Goal: Transaction & Acquisition: Book appointment/travel/reservation

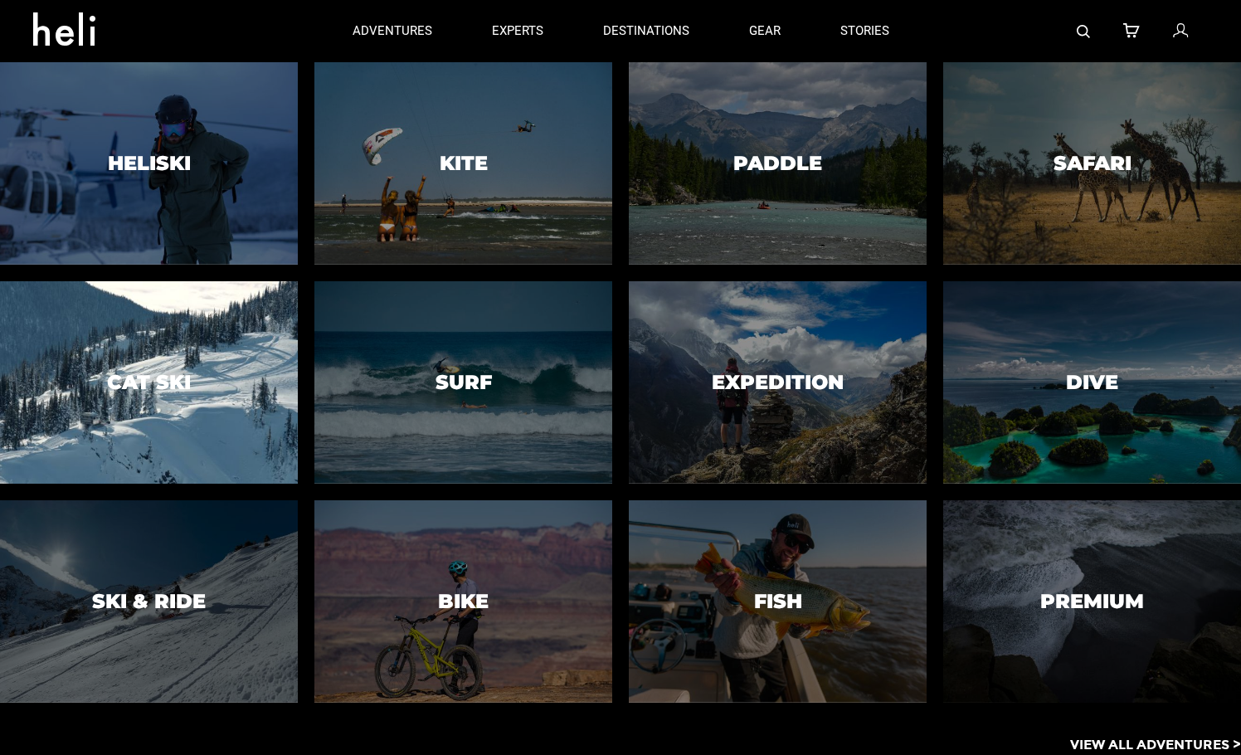
click at [181, 376] on h3 "Cat Ski" at bounding box center [149, 383] width 84 height 22
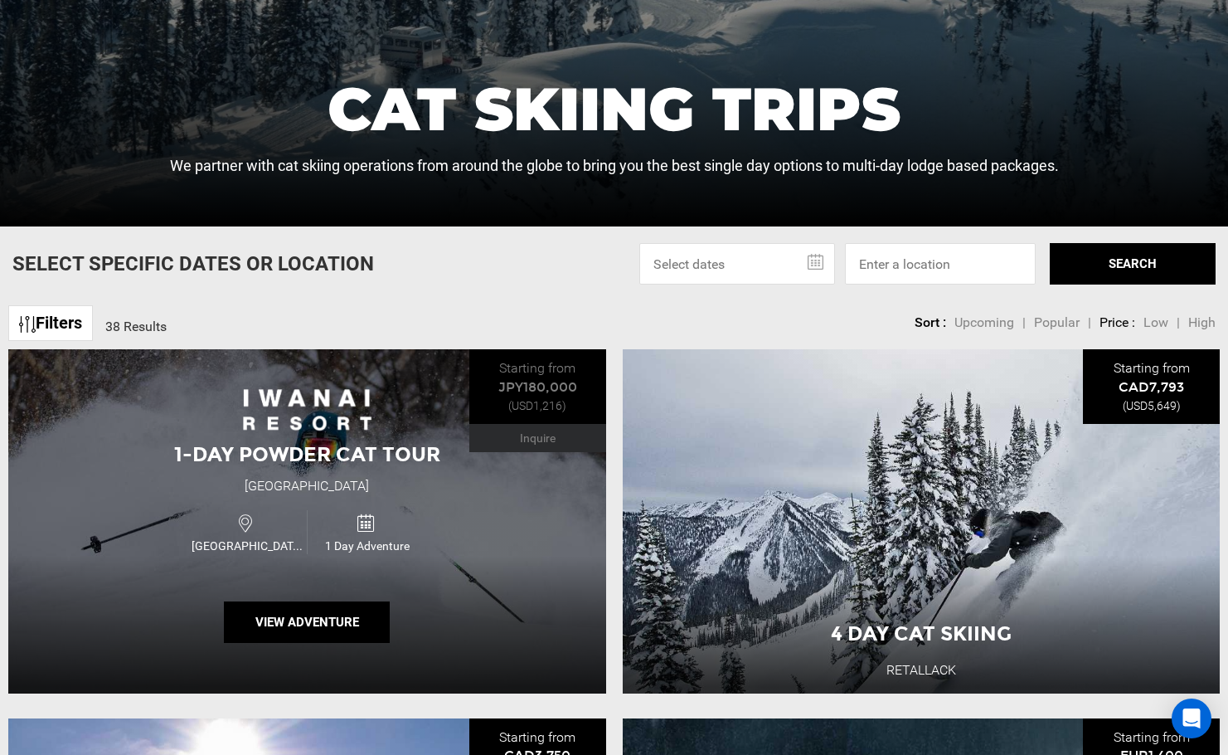
scroll to position [498, 0]
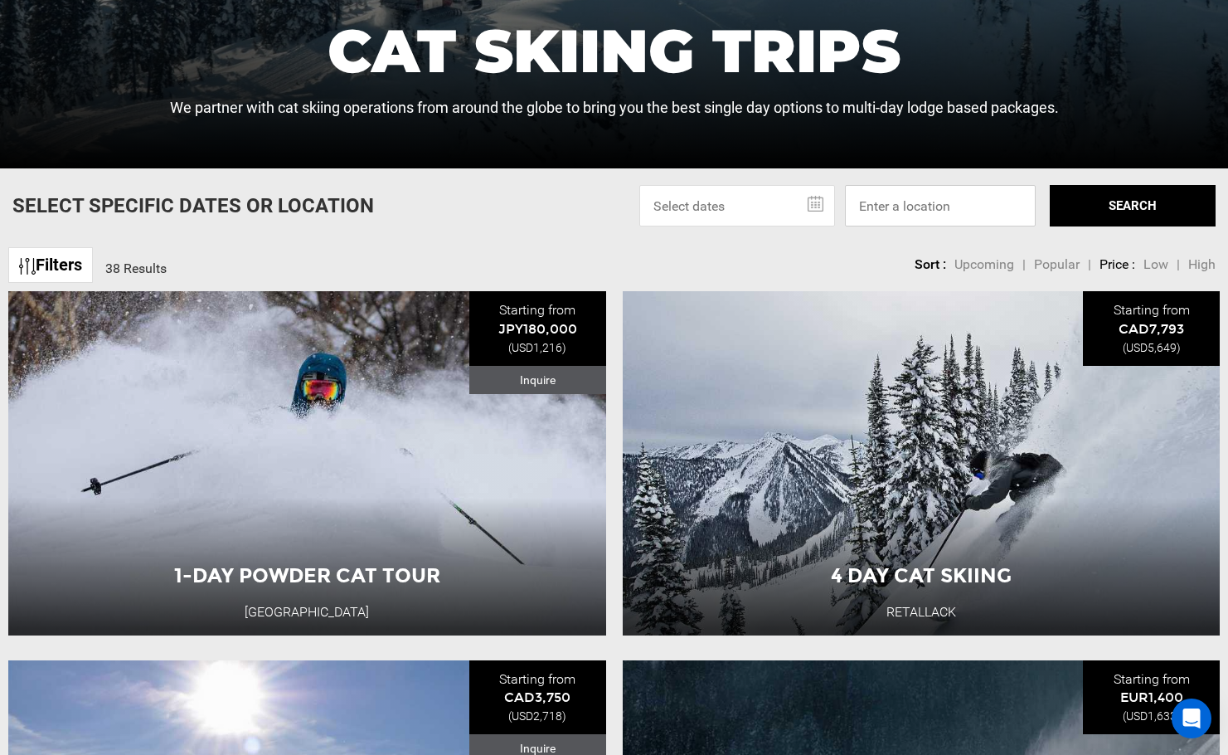
click at [958, 201] on input at bounding box center [940, 205] width 191 height 41
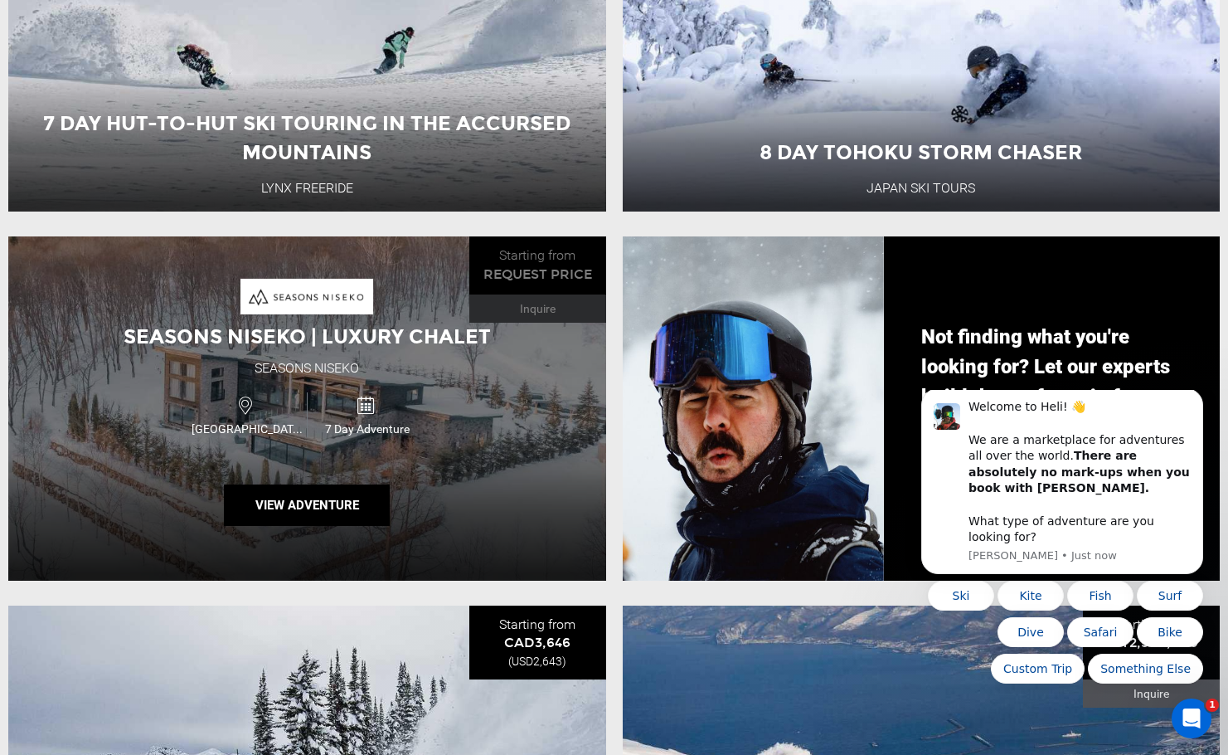
scroll to position [1990, 0]
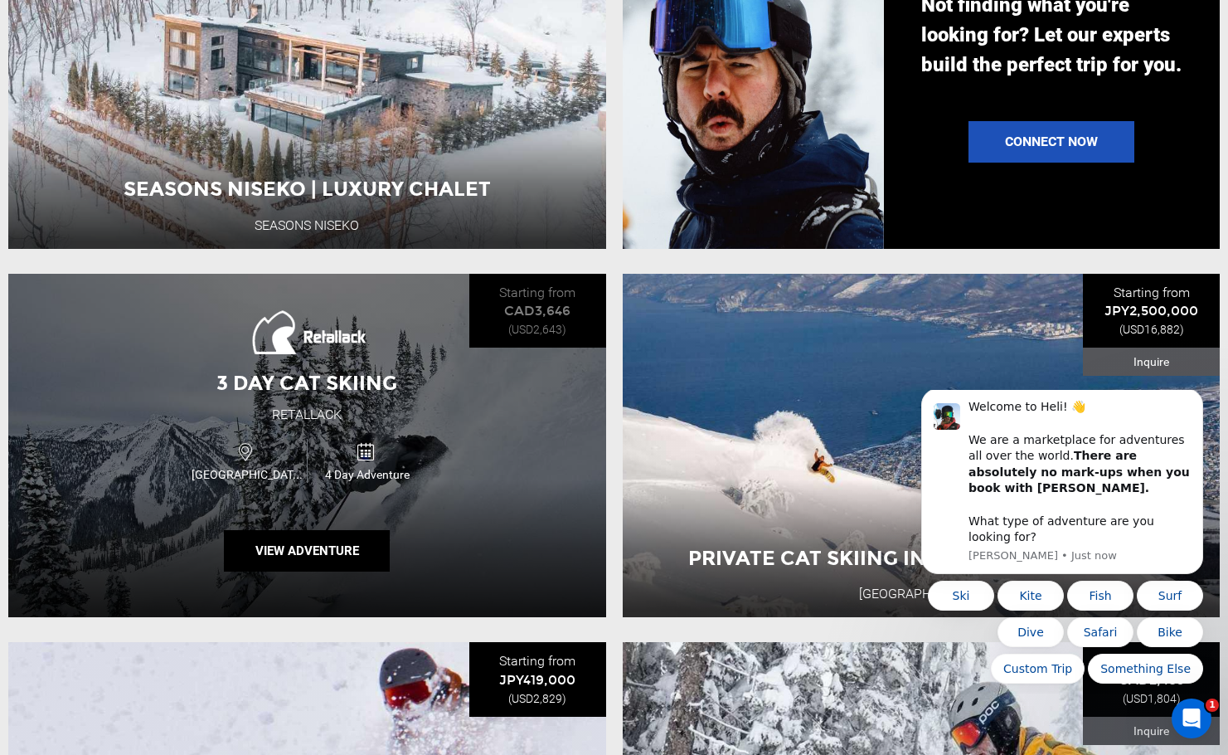
click at [576, 429] on div "3 Day Cat Skiing Retallack [GEOGRAPHIC_DATA] 4 Day Adventure View Adventure" at bounding box center [307, 446] width 598 height 344
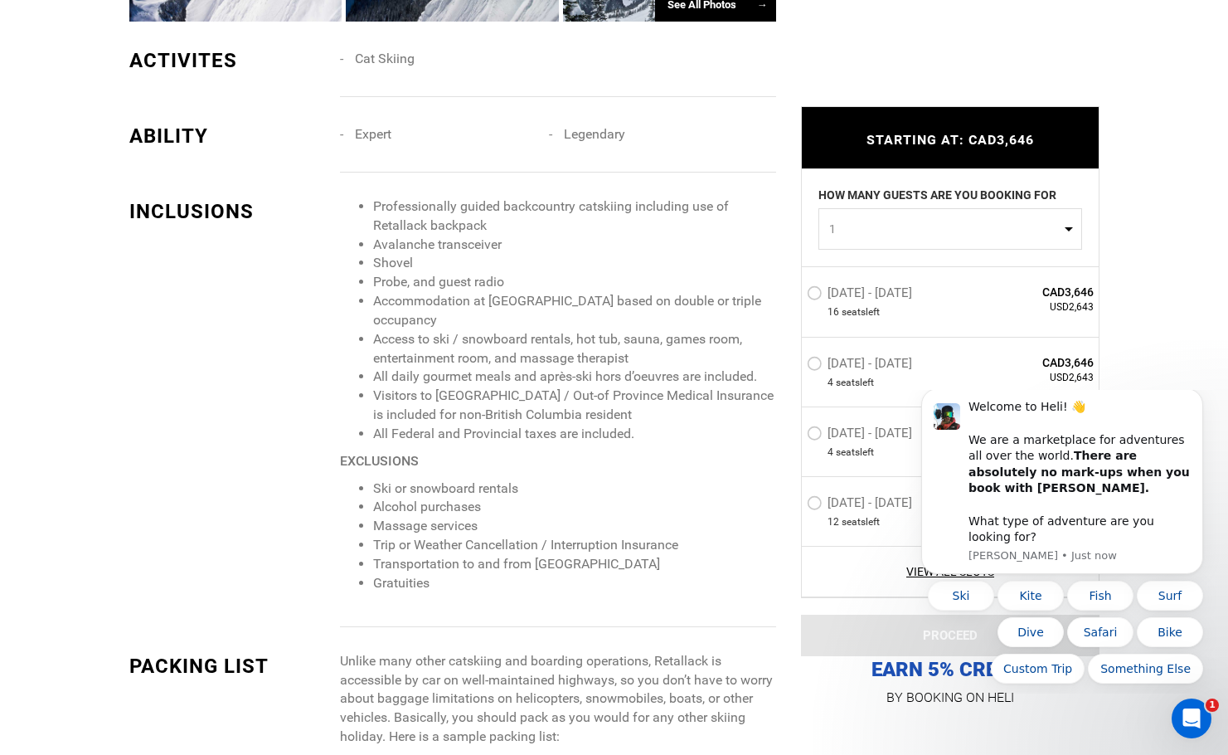
scroll to position [1990, 0]
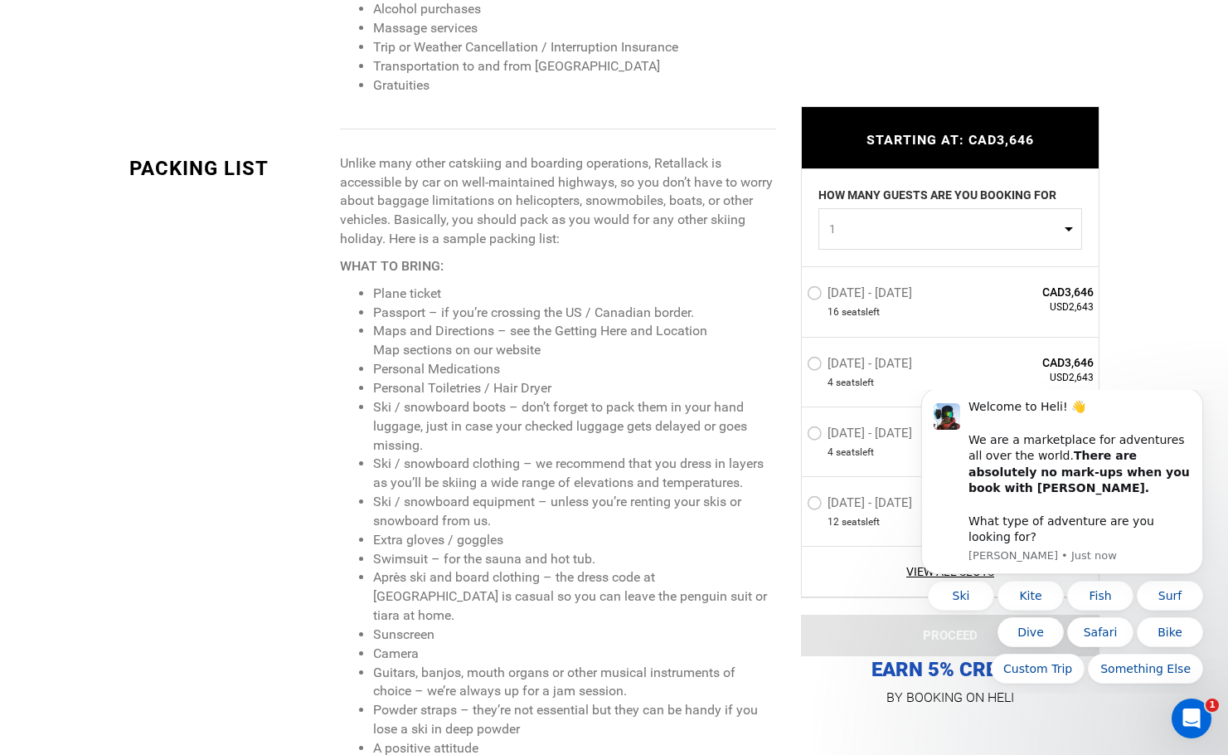
click at [1037, 223] on span "1" at bounding box center [944, 229] width 231 height 17
click at [844, 305] on link "2" at bounding box center [950, 299] width 262 height 30
select select "2"
click at [1198, 398] on icon "Dismiss notification" at bounding box center [1198, 393] width 9 height 9
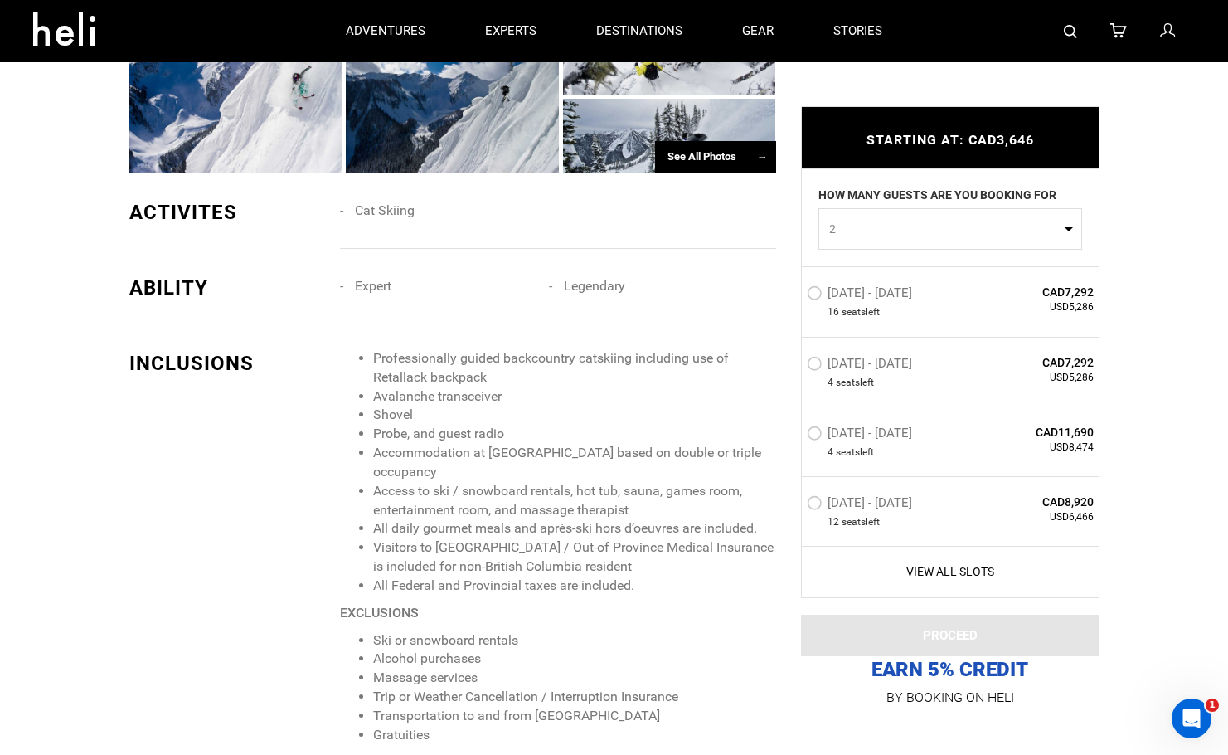
scroll to position [1327, 0]
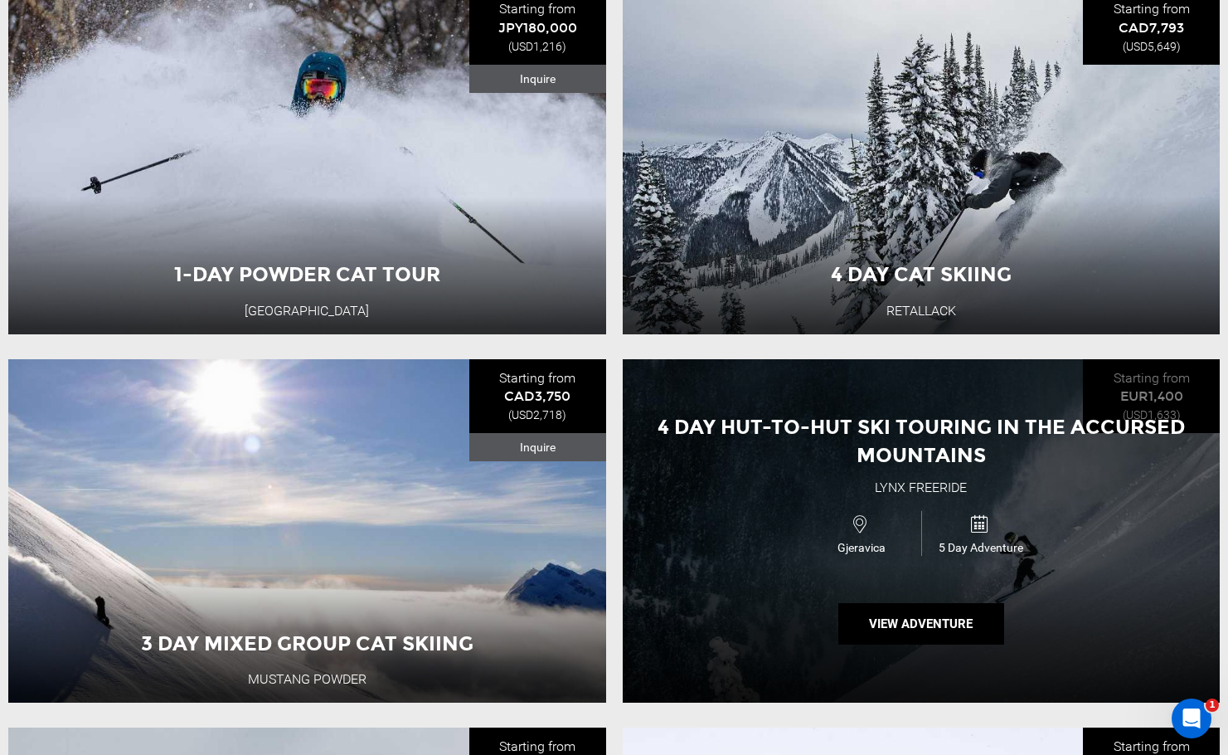
scroll to position [995, 0]
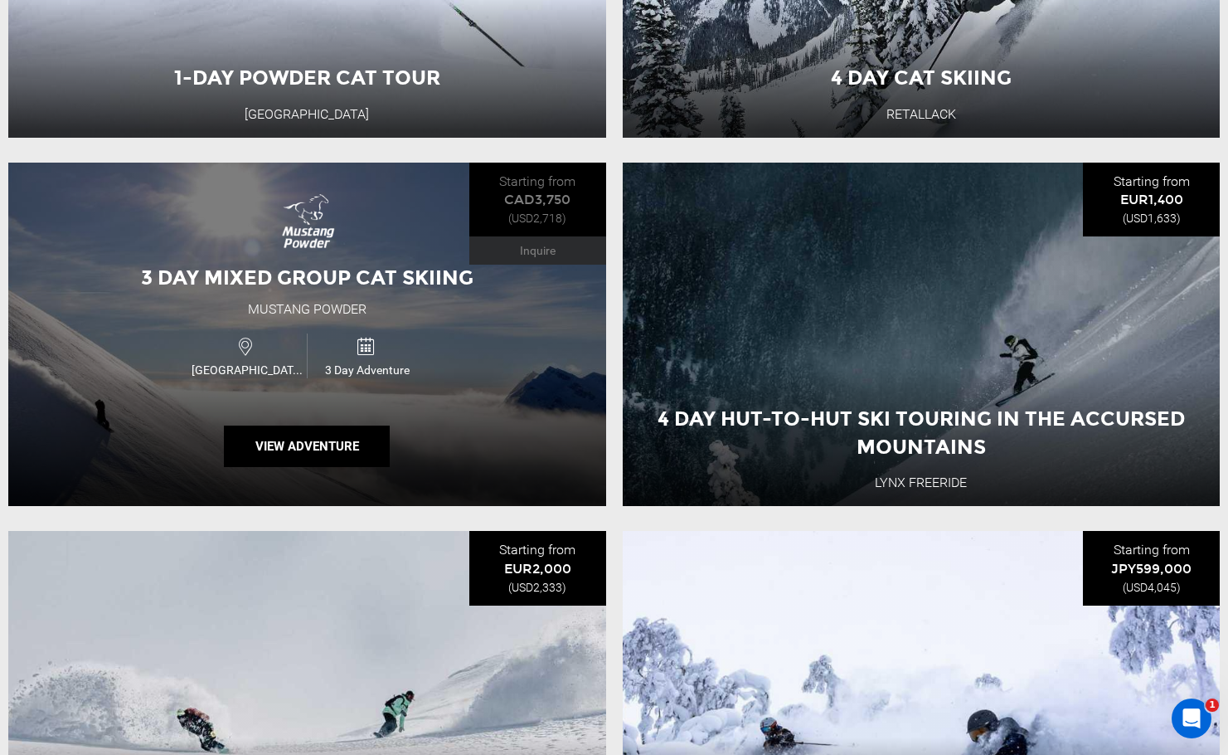
click at [483, 409] on div "3 Day Mixed Group Cat Skiing Mustang Powder Canada 3 Day Adventure View Adventu…" at bounding box center [307, 335] width 598 height 344
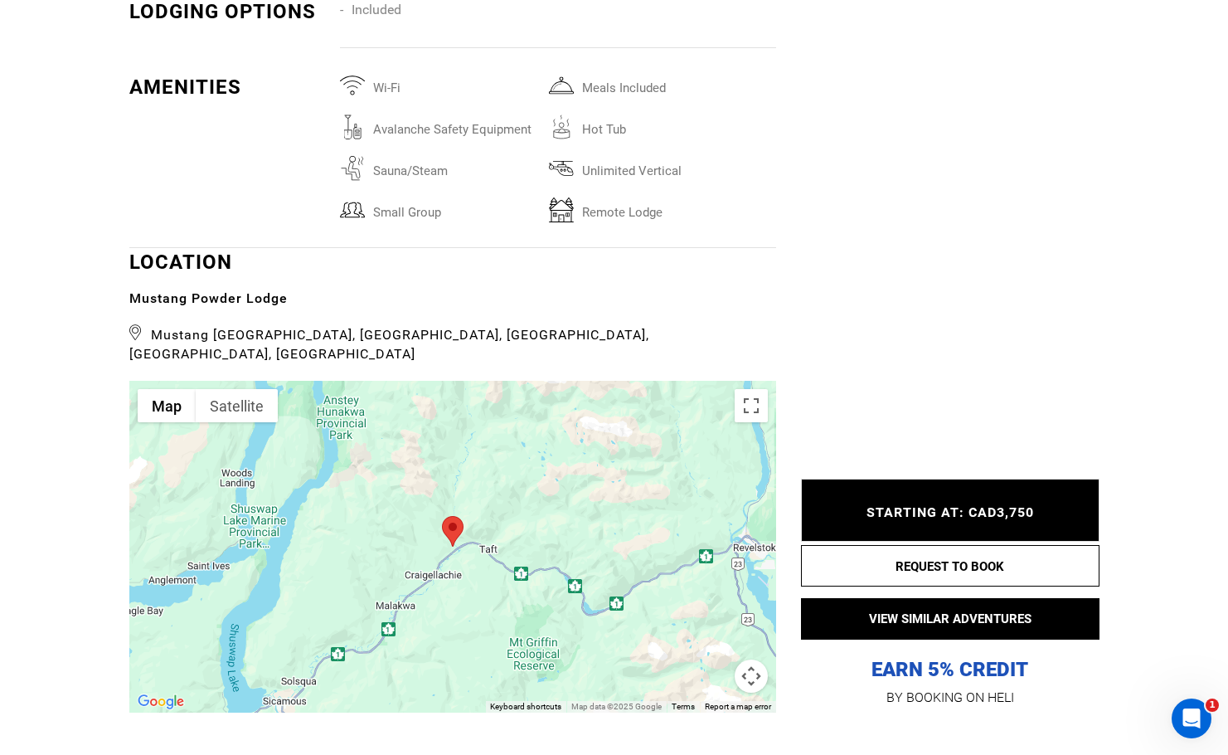
scroll to position [3483, 0]
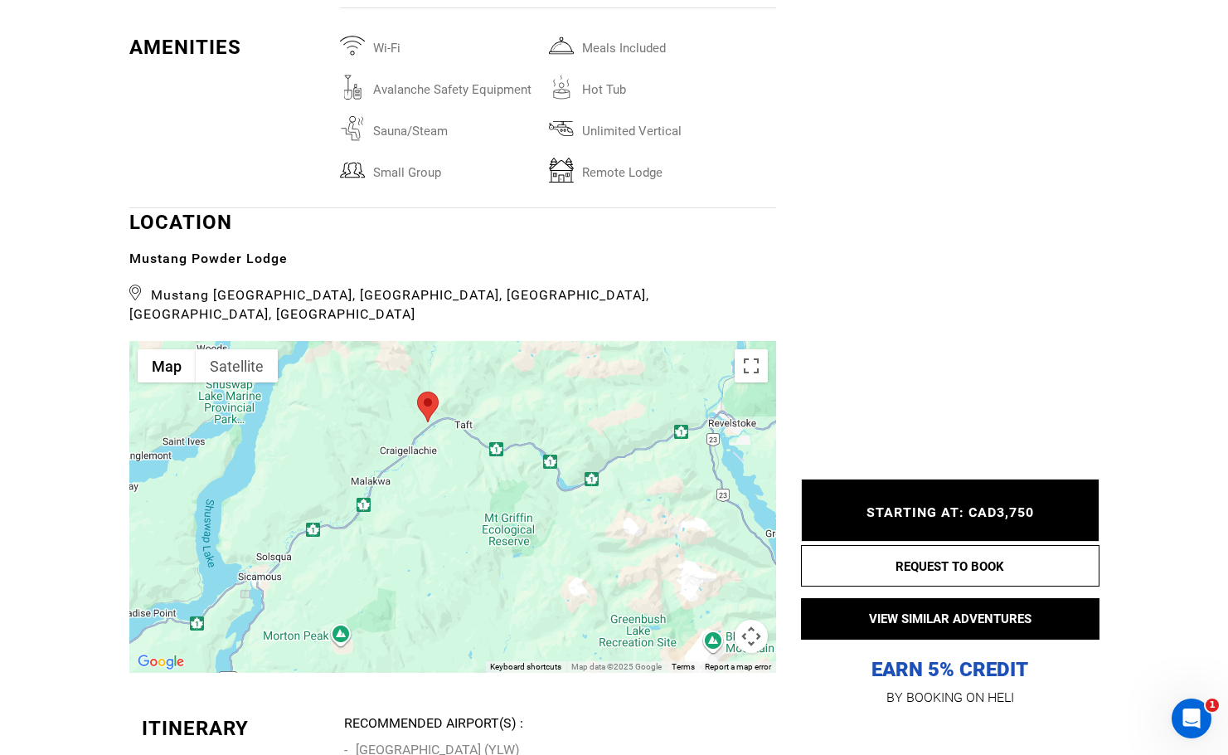
drag, startPoint x: 487, startPoint y: 542, endPoint x: 460, endPoint y: 454, distance: 91.8
click at [460, 454] on div at bounding box center [452, 507] width 647 height 332
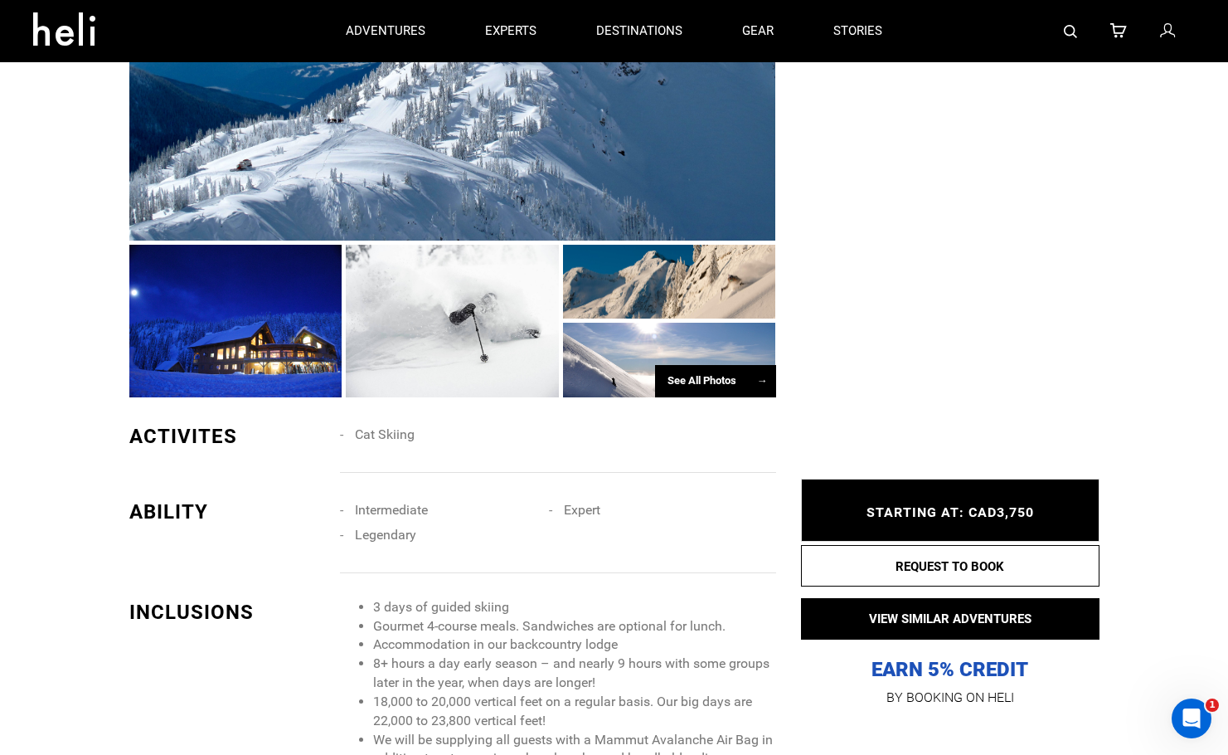
scroll to position [332, 0]
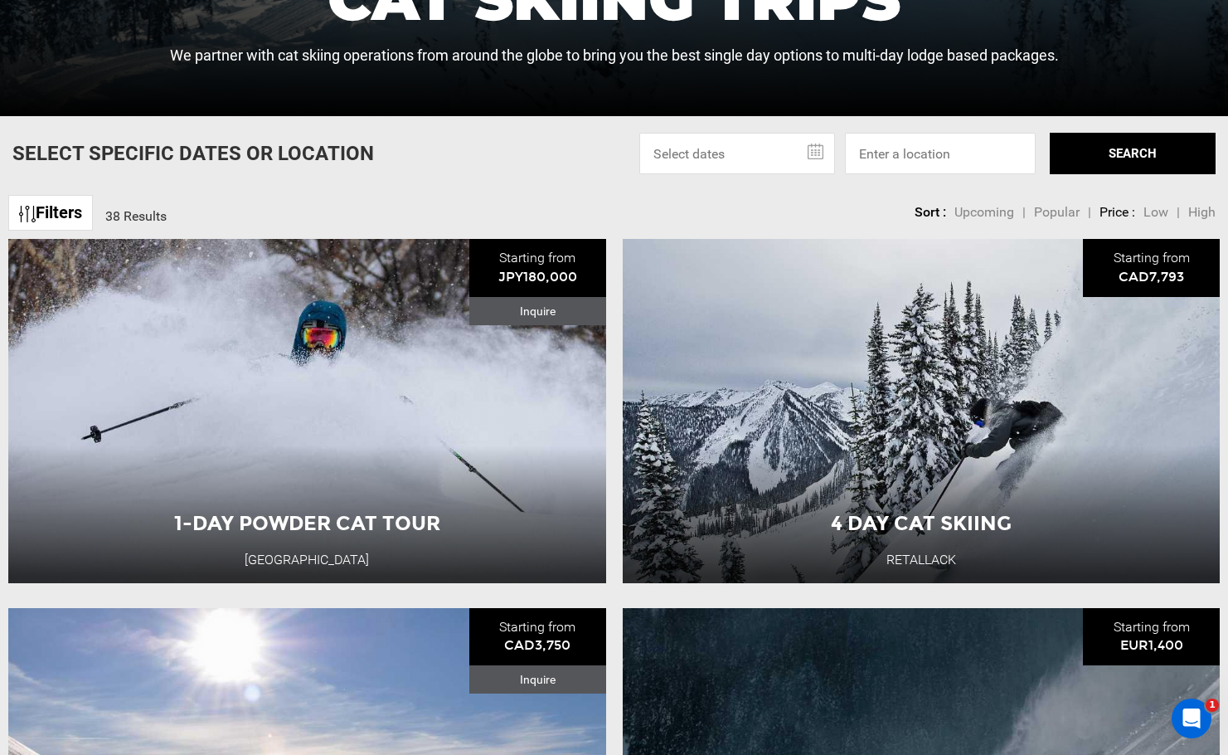
scroll to position [663, 0]
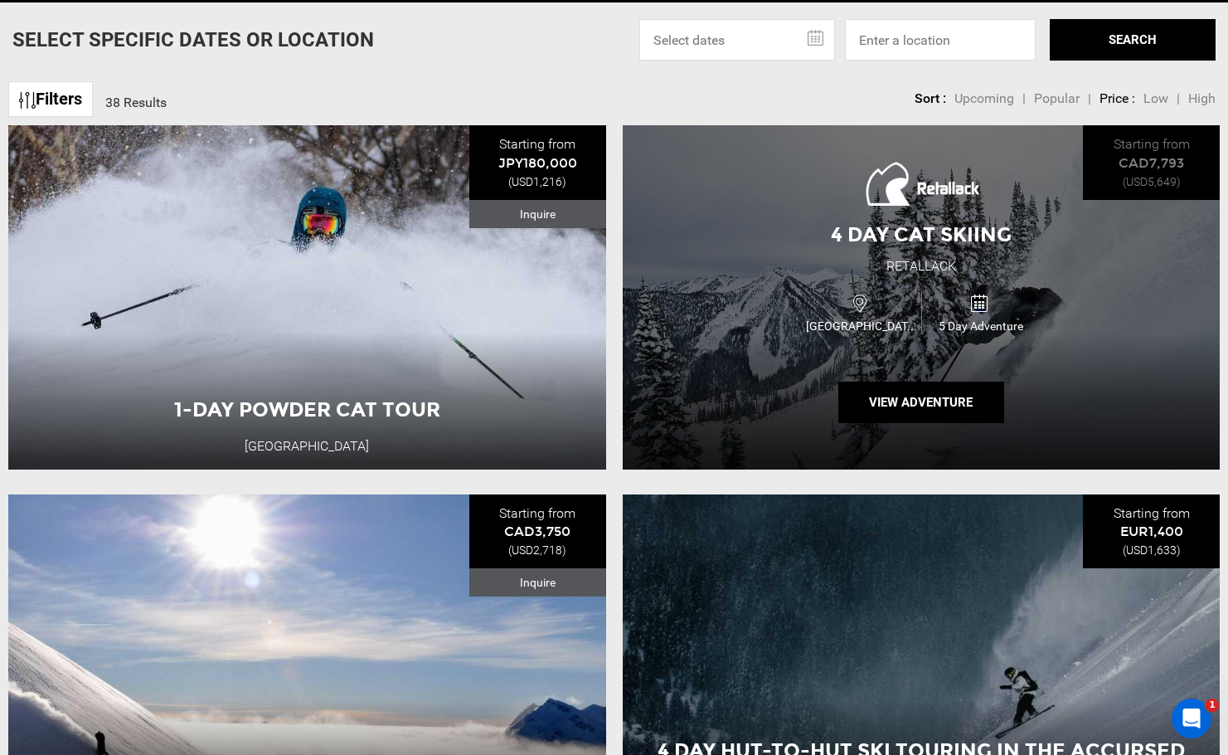
click at [1125, 321] on div "4 Day Cat Skiing Retallack [GEOGRAPHIC_DATA] 5 Day Adventure View Adventure" at bounding box center [922, 297] width 598 height 344
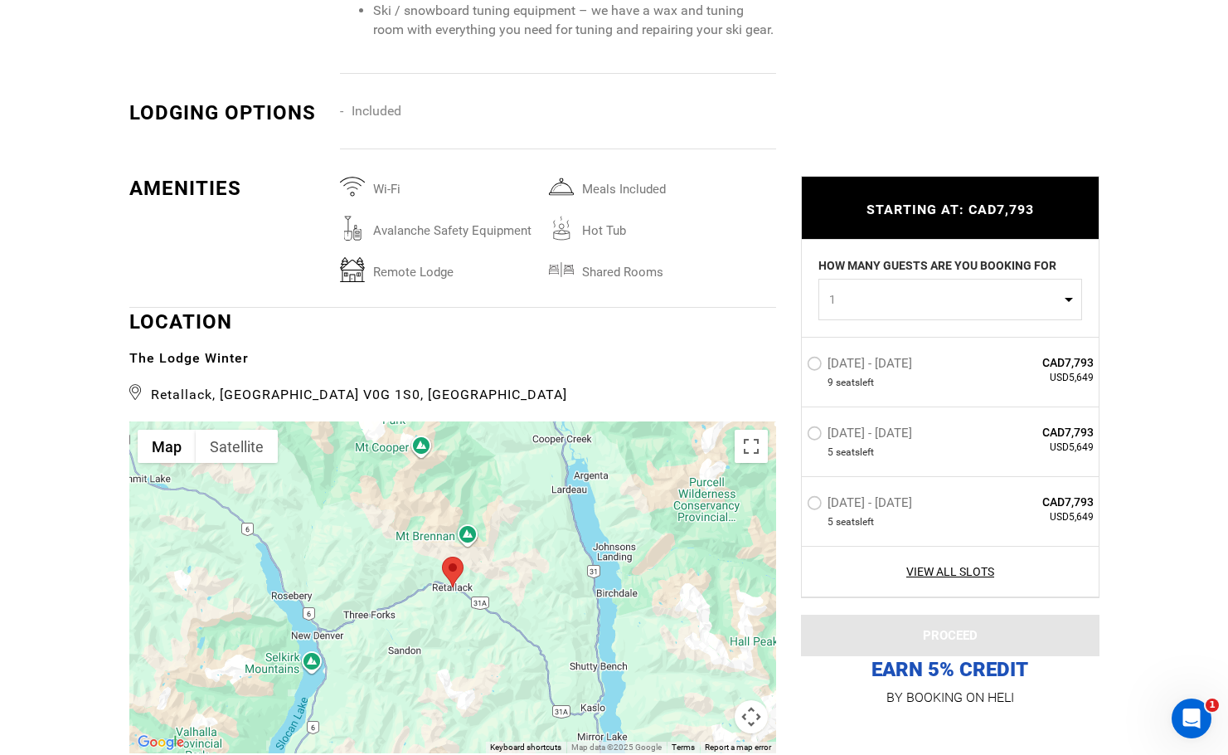
scroll to position [2985, 0]
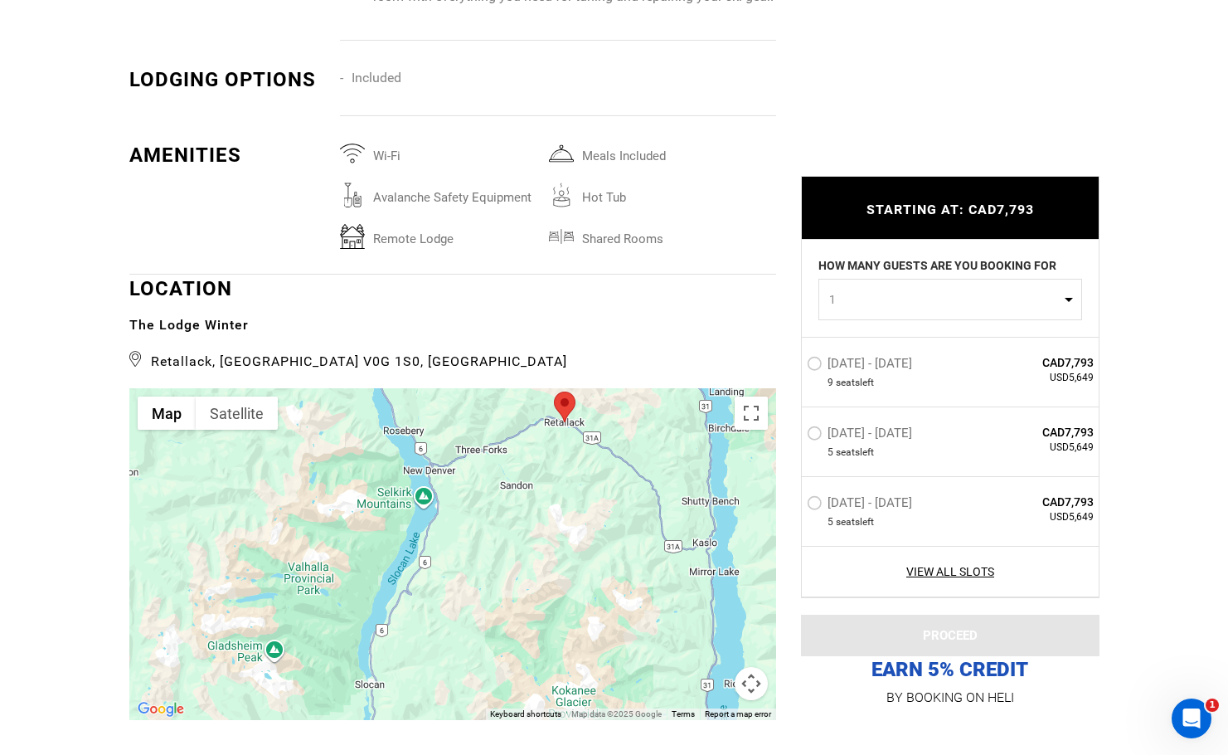
drag, startPoint x: 454, startPoint y: 556, endPoint x: 566, endPoint y: 430, distance: 168.6
click at [566, 430] on div at bounding box center [452, 554] width 647 height 332
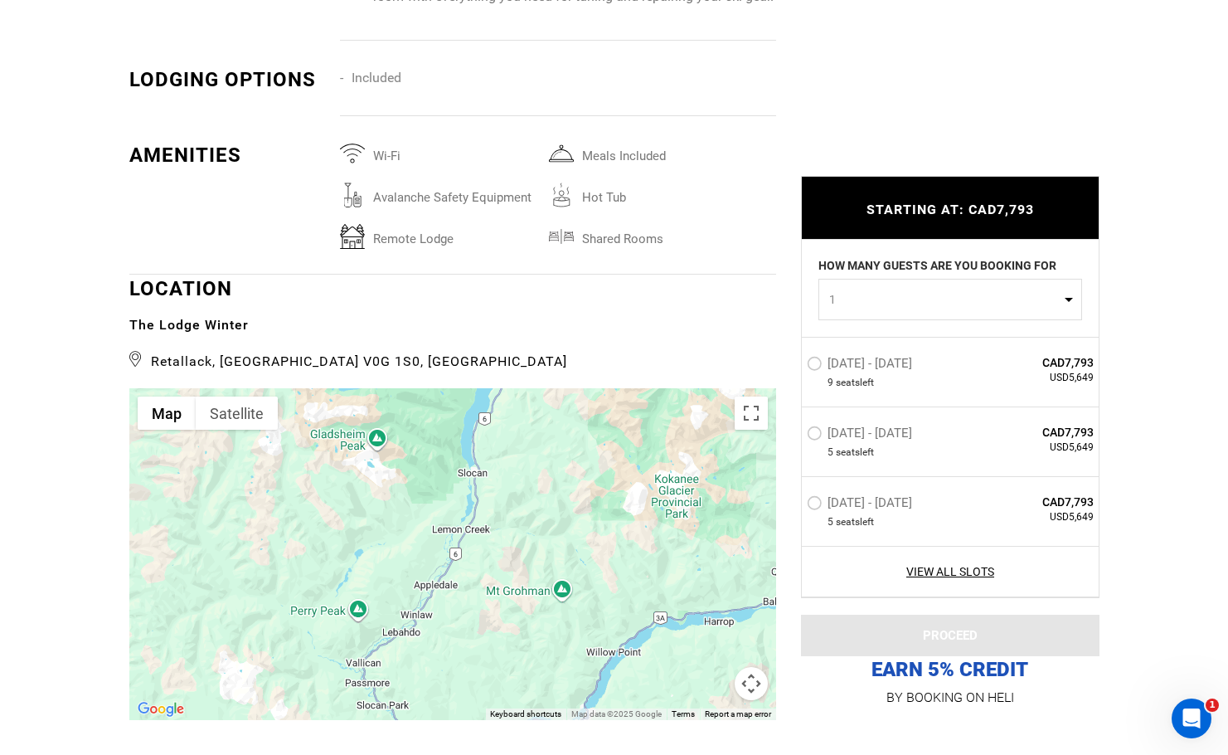
drag, startPoint x: 556, startPoint y: 570, endPoint x: 661, endPoint y: 371, distance: 225.2
click at [661, 388] on div at bounding box center [452, 554] width 647 height 332
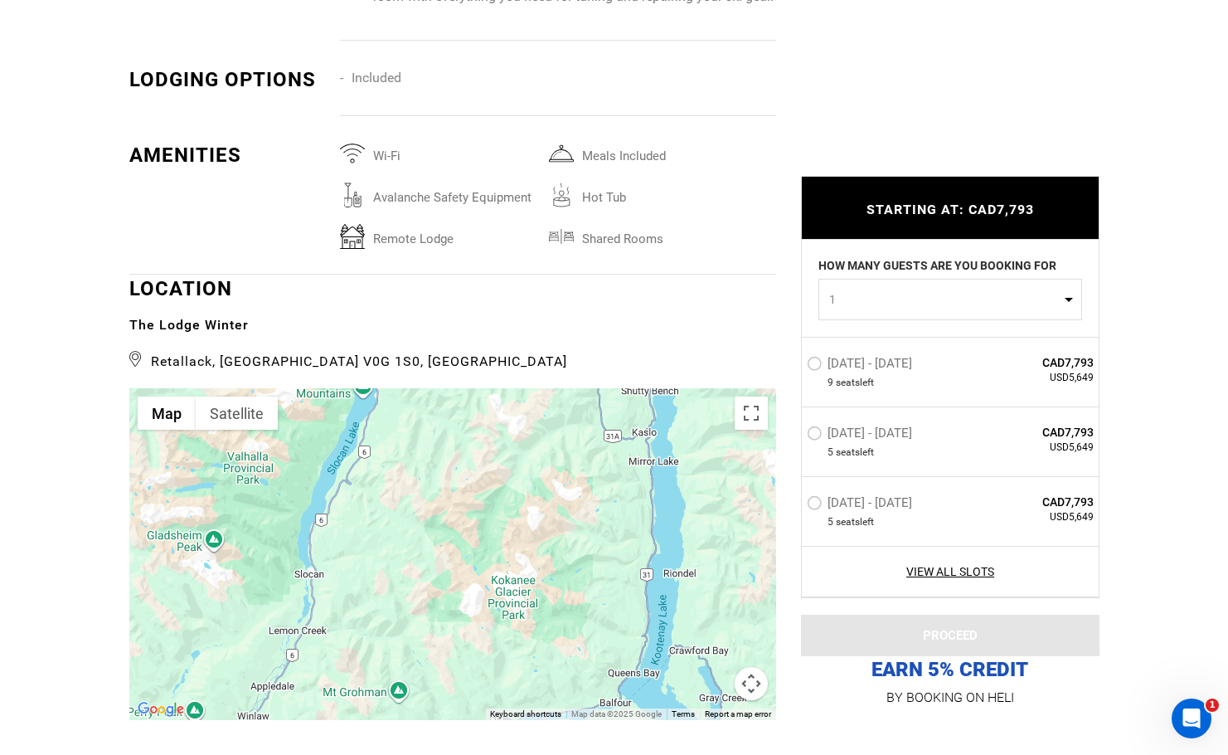
drag, startPoint x: 640, startPoint y: 544, endPoint x: 475, endPoint y: 645, distance: 193.6
click at [475, 645] on div at bounding box center [452, 554] width 647 height 332
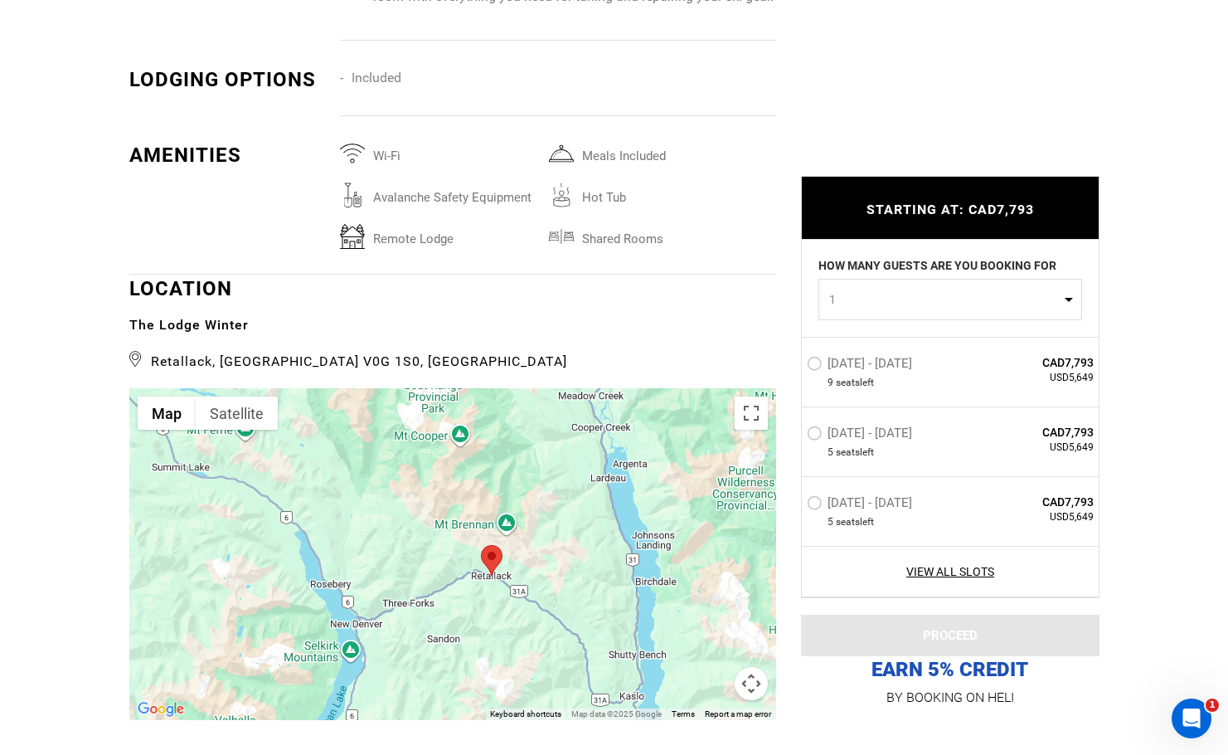
drag, startPoint x: 537, startPoint y: 556, endPoint x: 535, endPoint y: 693, distance: 136.9
click at [535, 693] on div "Map Terrain Satellite Labels Keyboard shortcuts Map Data Map data ©2025 Google …" at bounding box center [452, 554] width 647 height 332
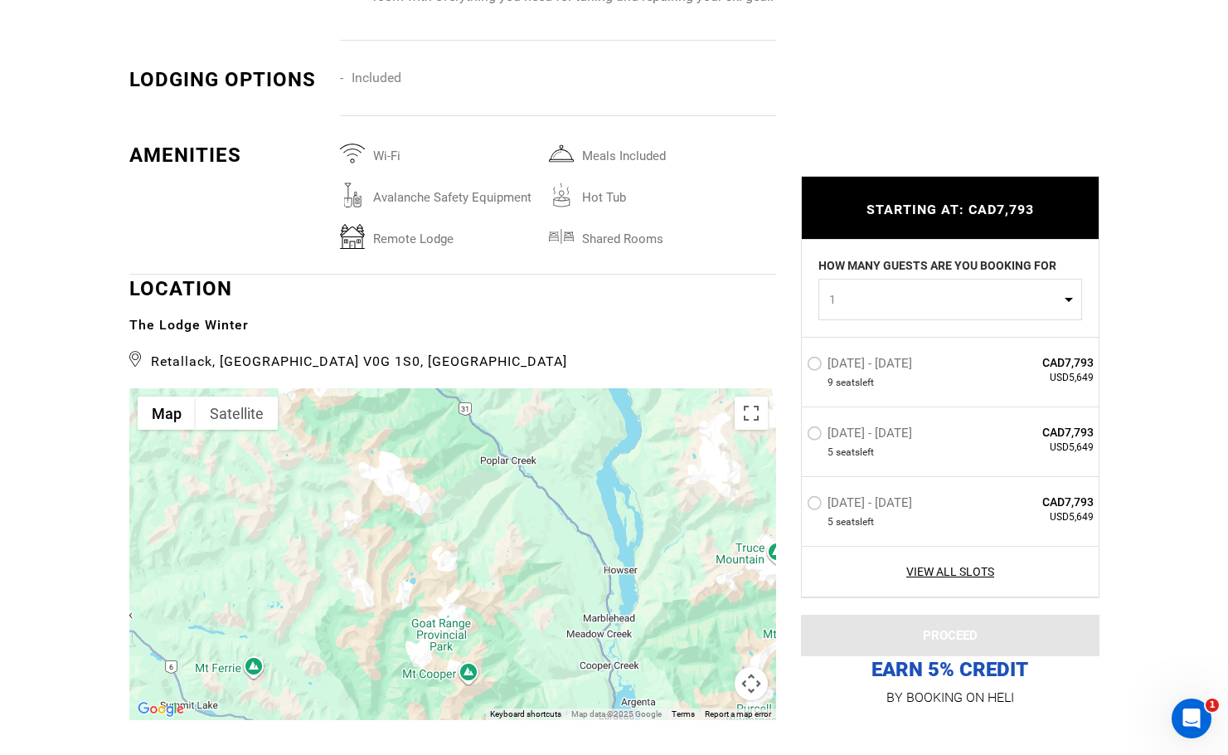
drag, startPoint x: 543, startPoint y: 478, endPoint x: 553, endPoint y: 678, distance: 200.9
click at [553, 678] on div at bounding box center [452, 554] width 647 height 332
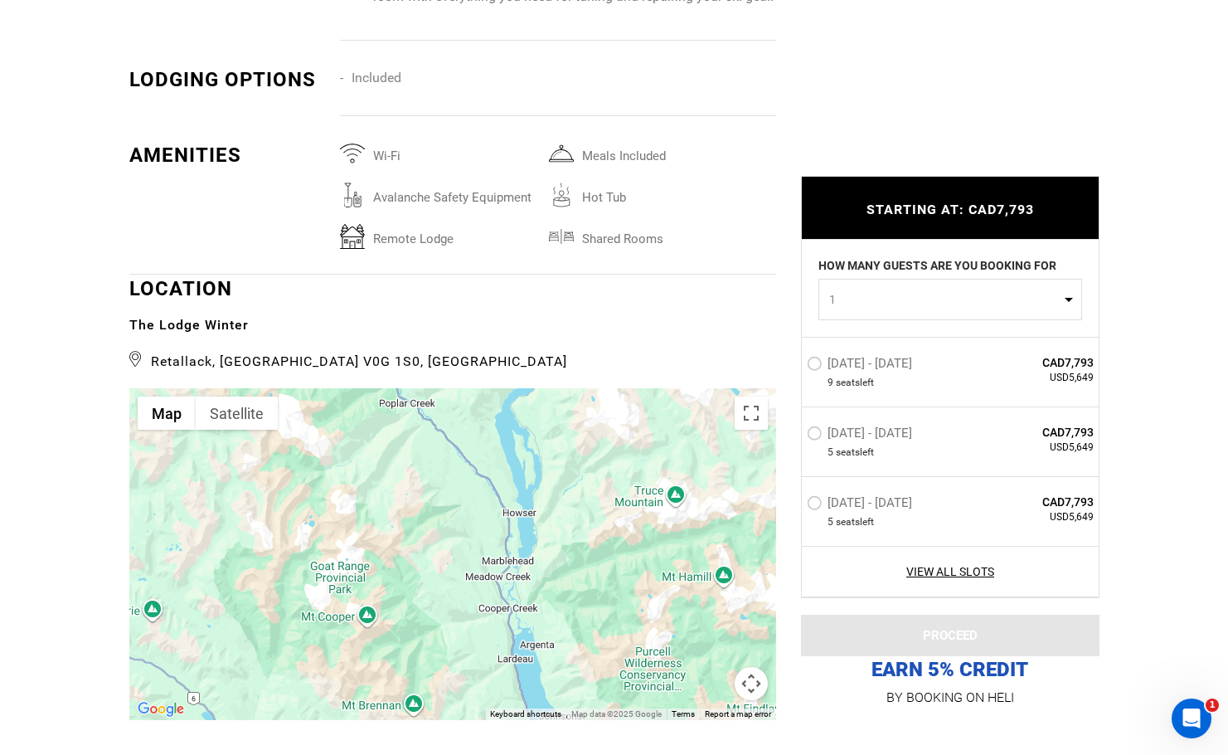
drag, startPoint x: 483, startPoint y: 487, endPoint x: 361, endPoint y: 381, distance: 162.3
click at [361, 388] on div at bounding box center [452, 554] width 647 height 332
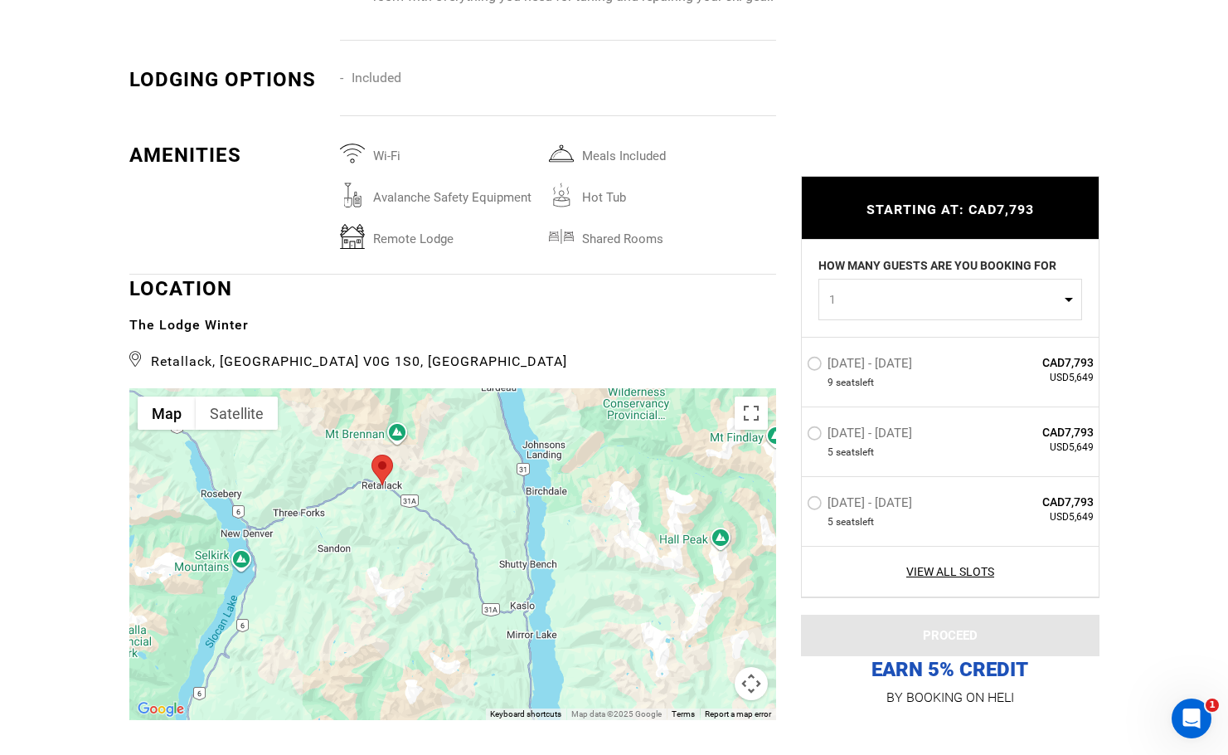
drag, startPoint x: 514, startPoint y: 599, endPoint x: 522, endPoint y: 418, distance: 181.0
click at [522, 418] on div at bounding box center [452, 554] width 647 height 332
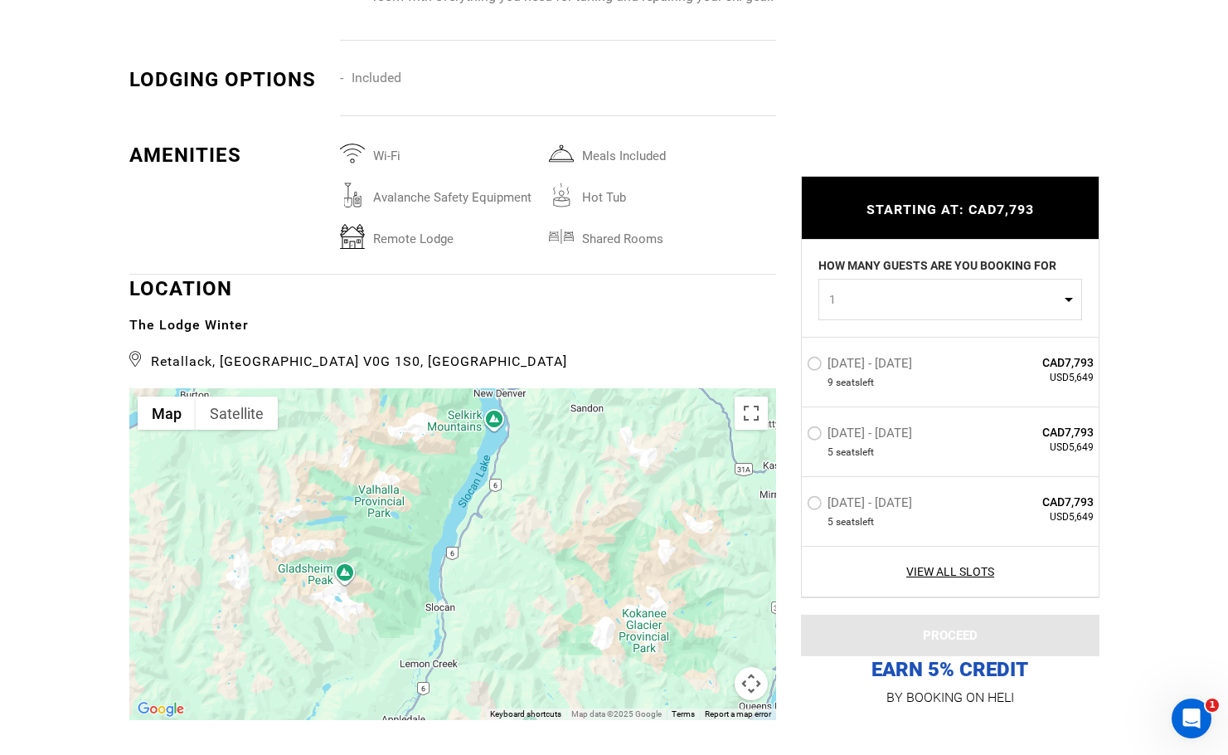
drag, startPoint x: 406, startPoint y: 602, endPoint x: 639, endPoint y: 462, distance: 271.2
click at [639, 462] on div at bounding box center [452, 554] width 647 height 332
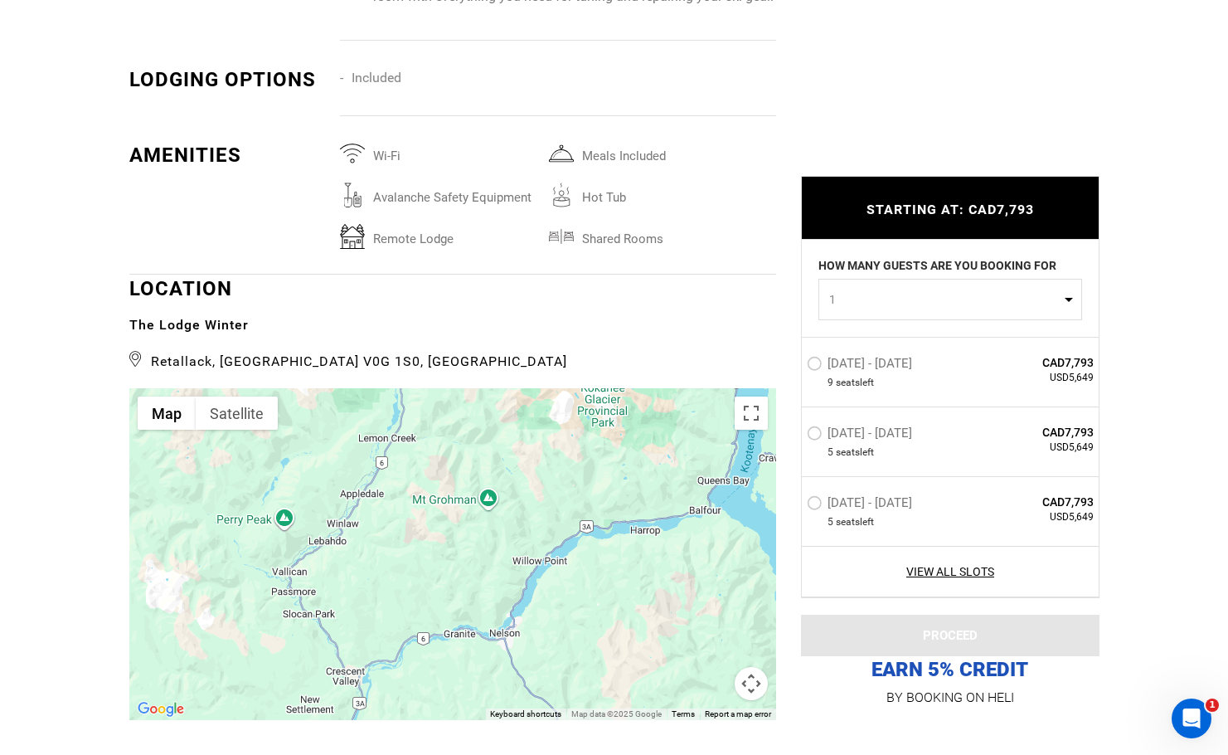
drag, startPoint x: 531, startPoint y: 627, endPoint x: 489, endPoint y: 400, distance: 231.0
click at [489, 400] on div at bounding box center [452, 554] width 647 height 332
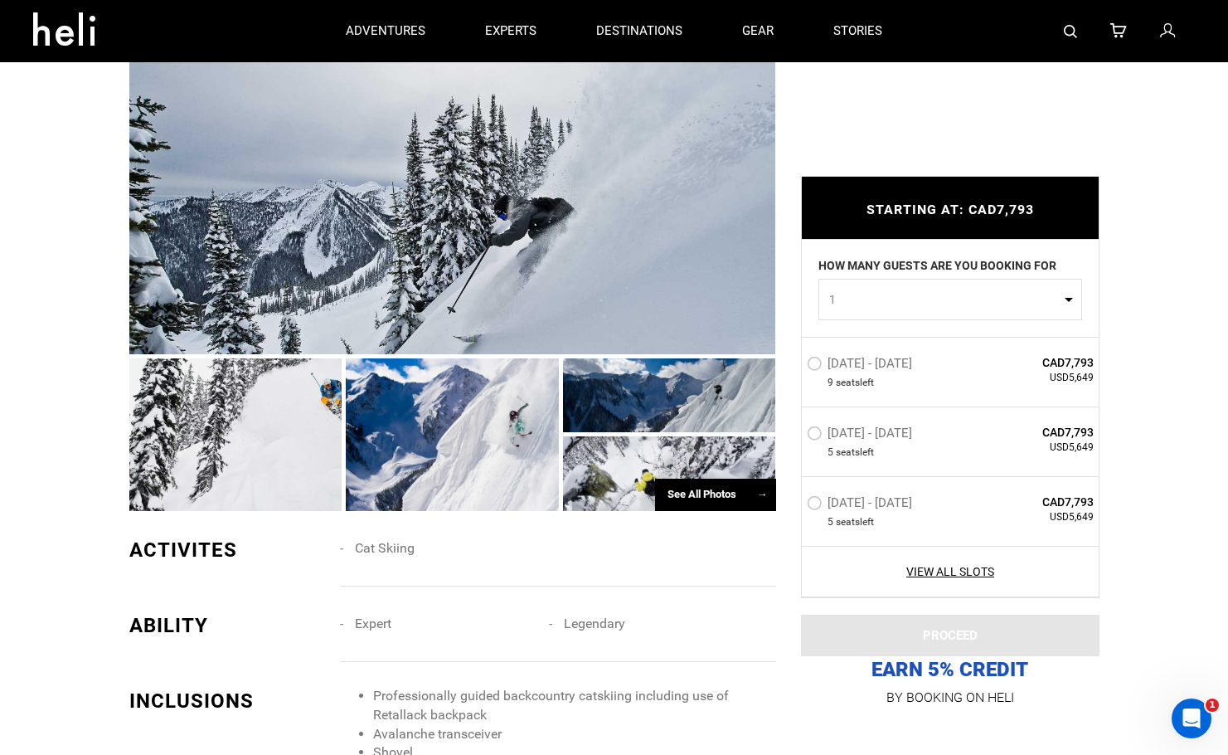
scroll to position [995, 0]
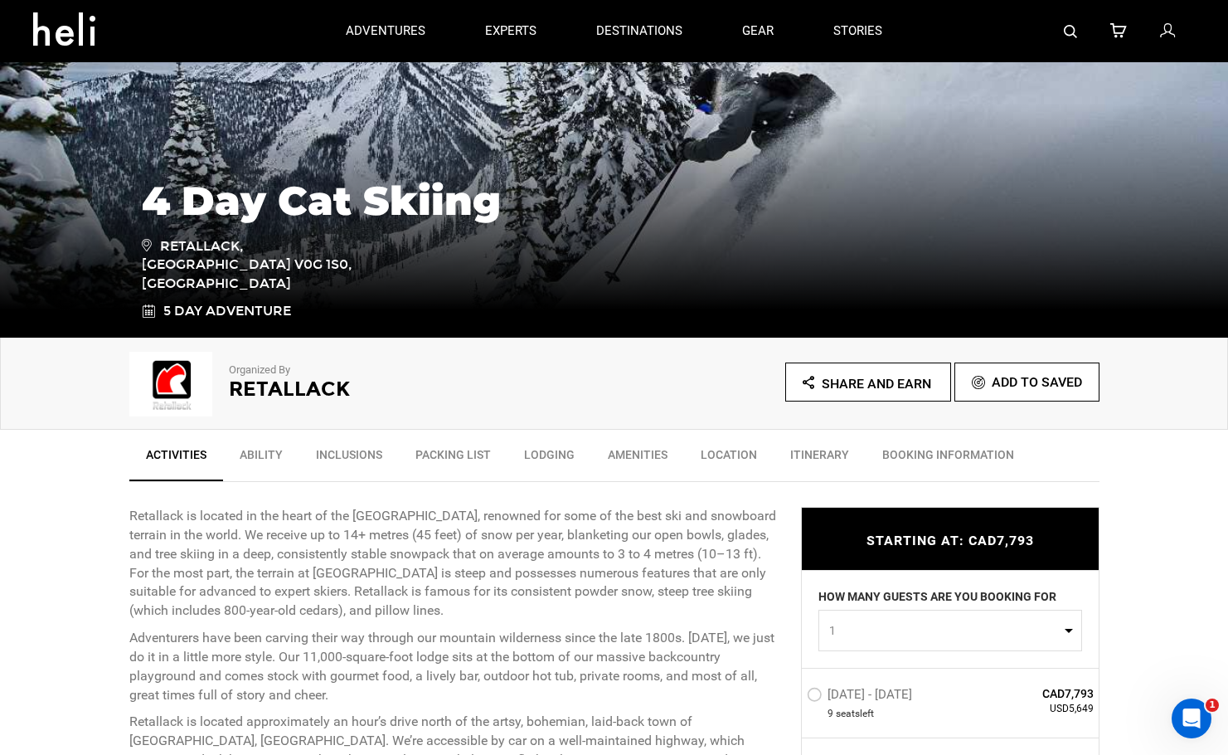
scroll to position [0, 0]
